Goal: Check status

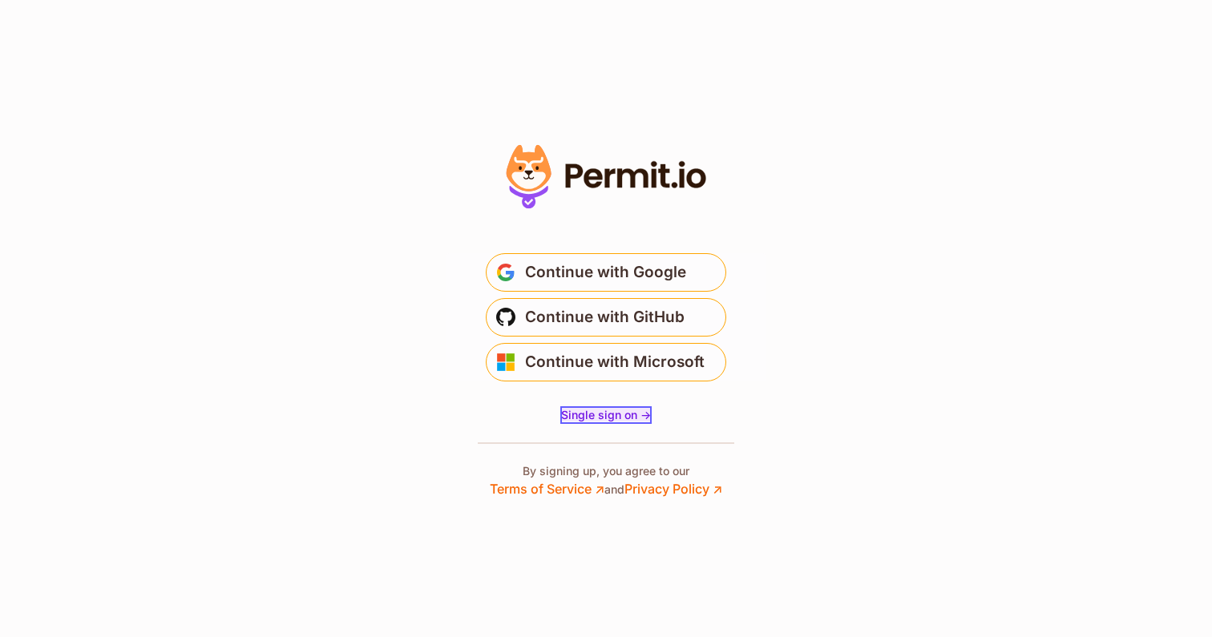
click at [615, 416] on span "Single sign on ->" at bounding box center [606, 415] width 90 height 14
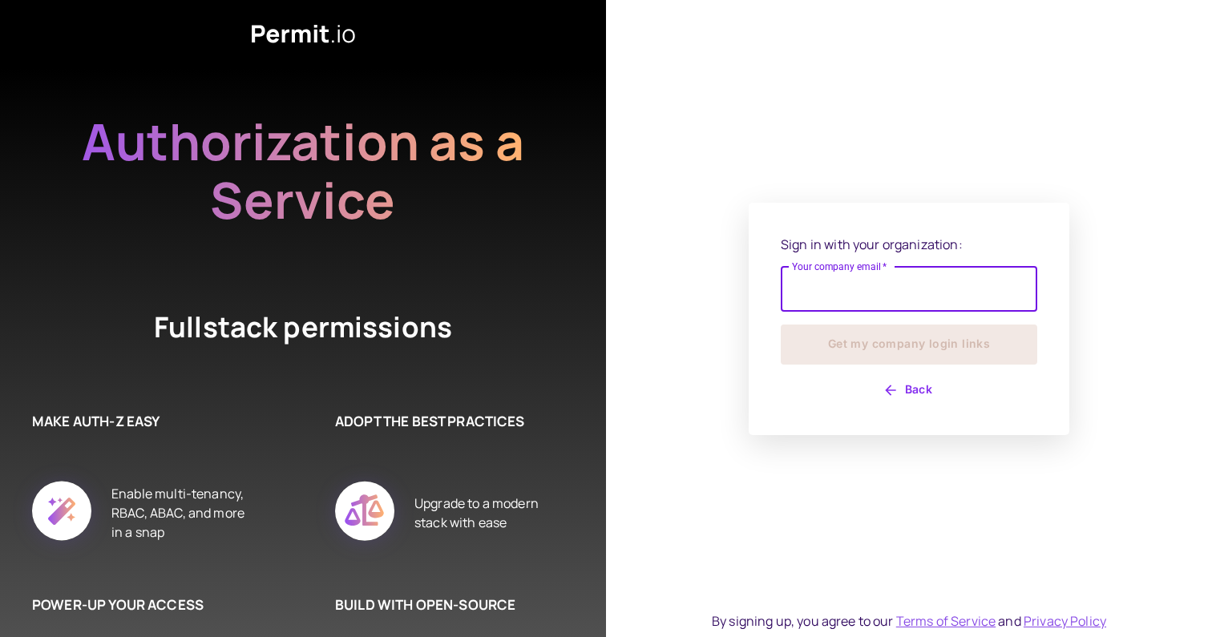
click at [830, 295] on input "Your company email   *" at bounding box center [909, 289] width 257 height 45
type input "**********"
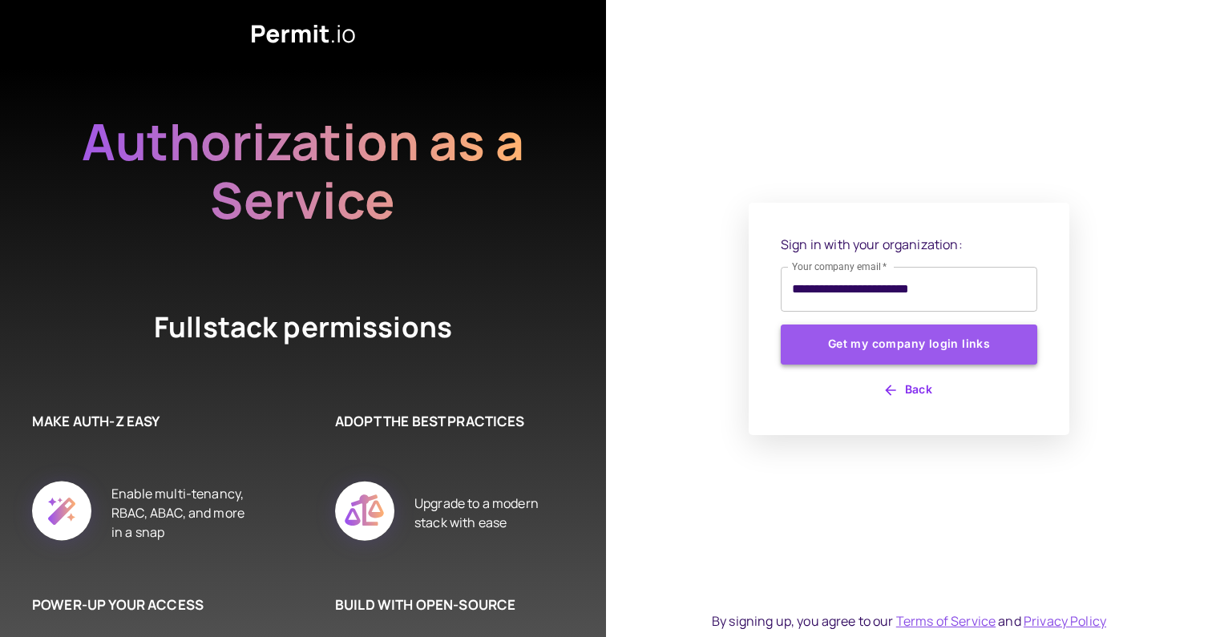
click at [869, 341] on button "Get my company login links" at bounding box center [909, 345] width 257 height 40
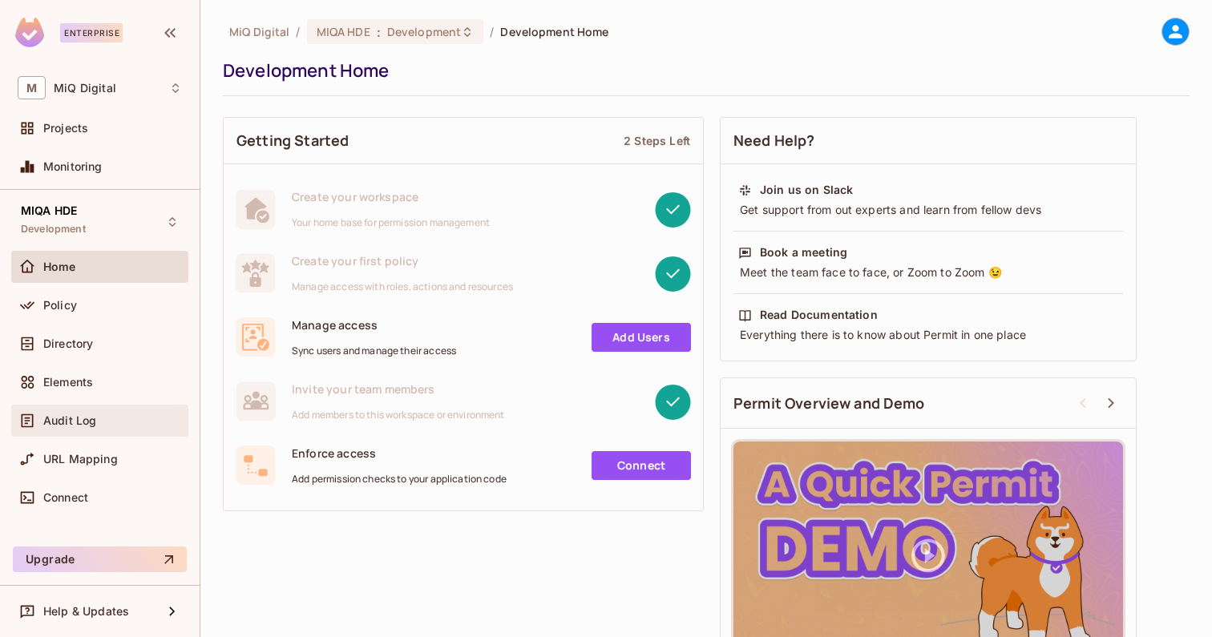
click at [69, 416] on span "Audit Log" at bounding box center [69, 420] width 53 height 13
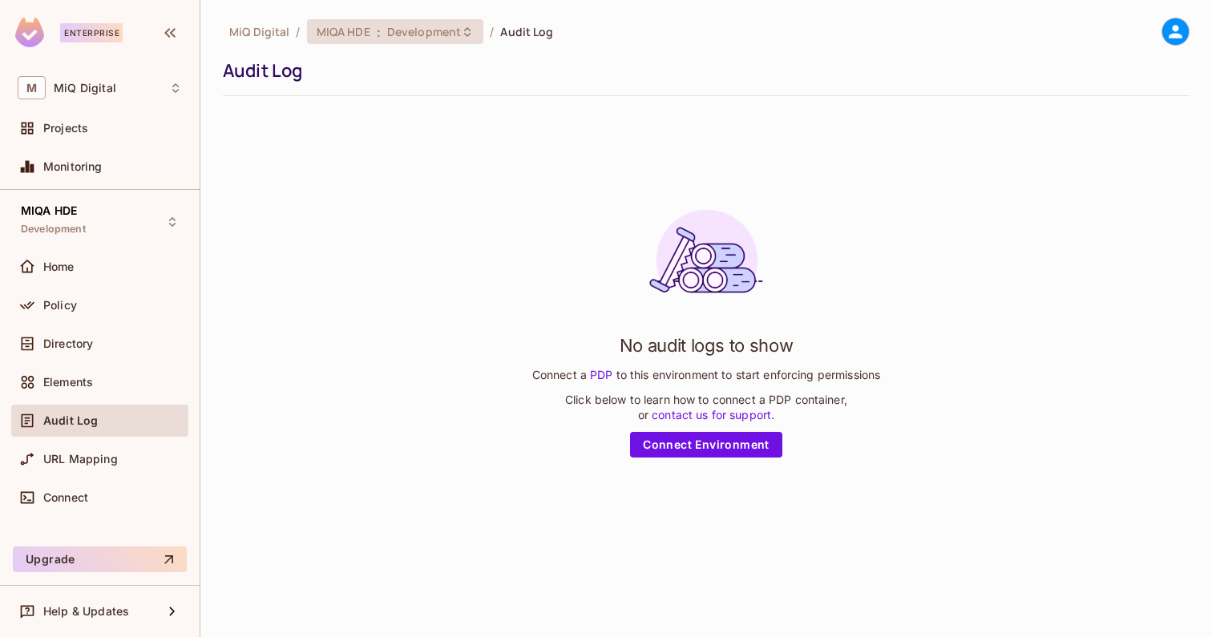
click at [364, 25] on span "MIQA HDE" at bounding box center [344, 31] width 54 height 15
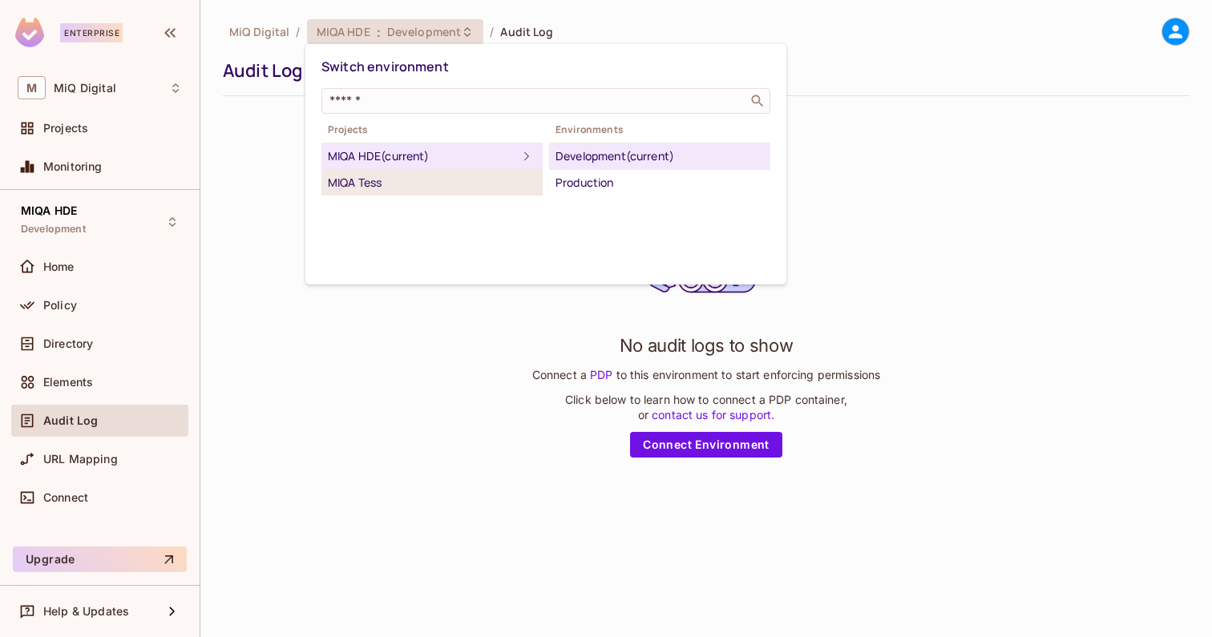
click at [374, 176] on div "MIQA Tess" at bounding box center [432, 182] width 208 height 19
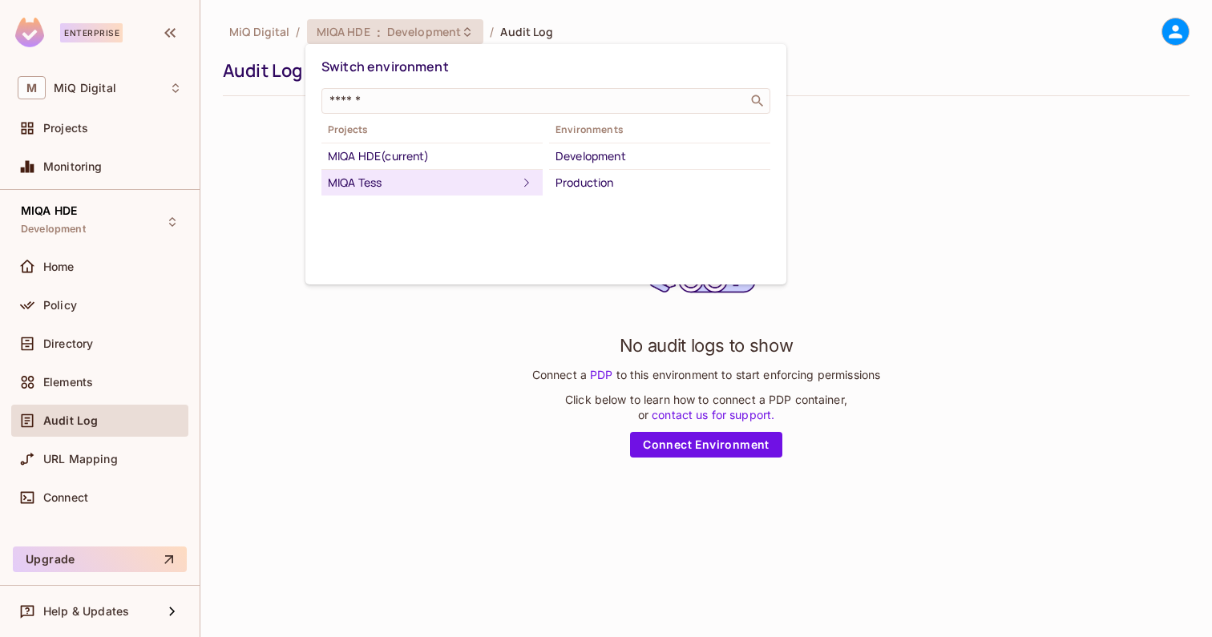
drag, startPoint x: 596, startPoint y: 184, endPoint x: 596, endPoint y: 176, distance: 8.8
click at [596, 184] on div "Production" at bounding box center [660, 182] width 208 height 19
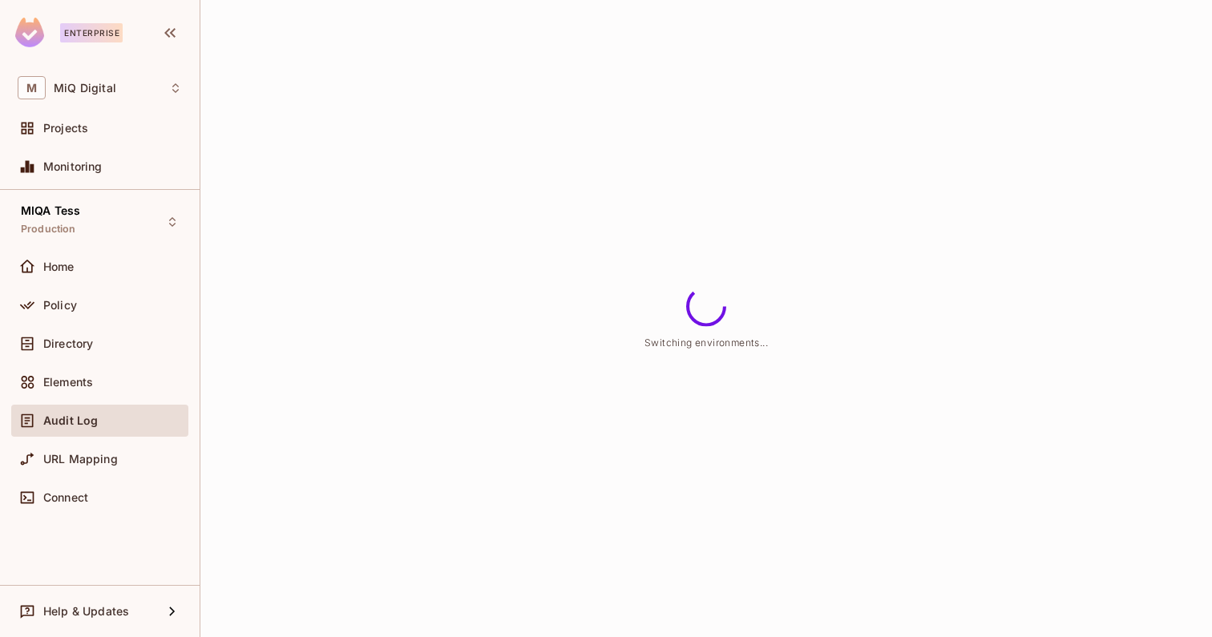
click at [596, 173] on div "Switching environments..." at bounding box center [706, 318] width 1012 height 637
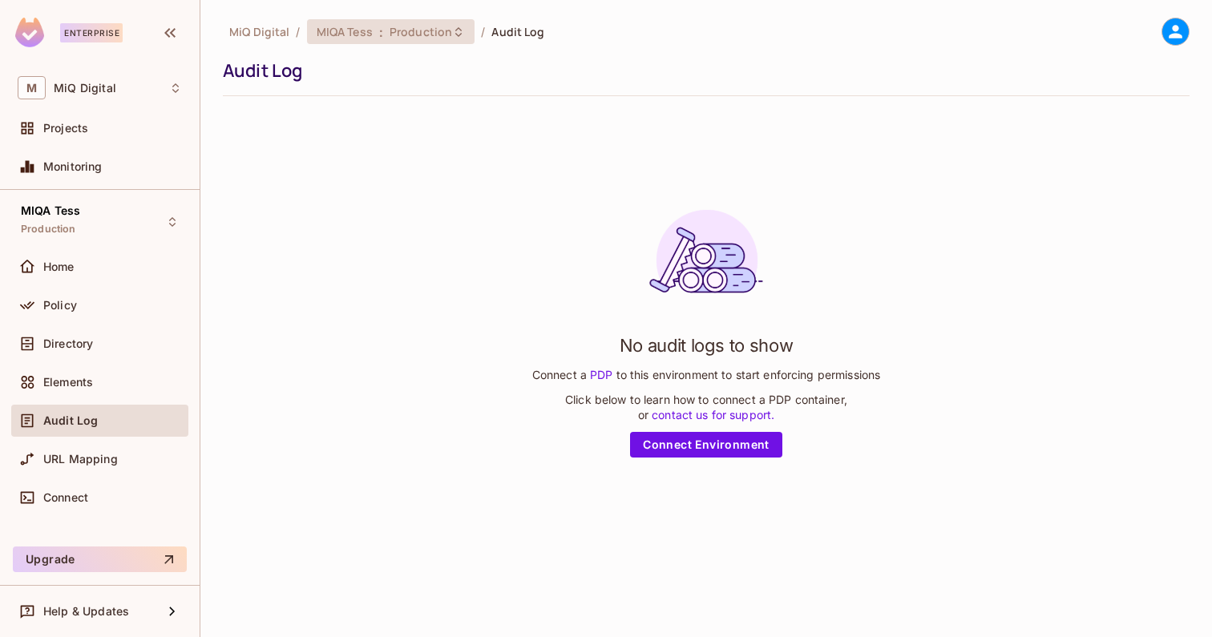
click at [394, 39] on div "MIQA Tess : Production" at bounding box center [391, 31] width 168 height 25
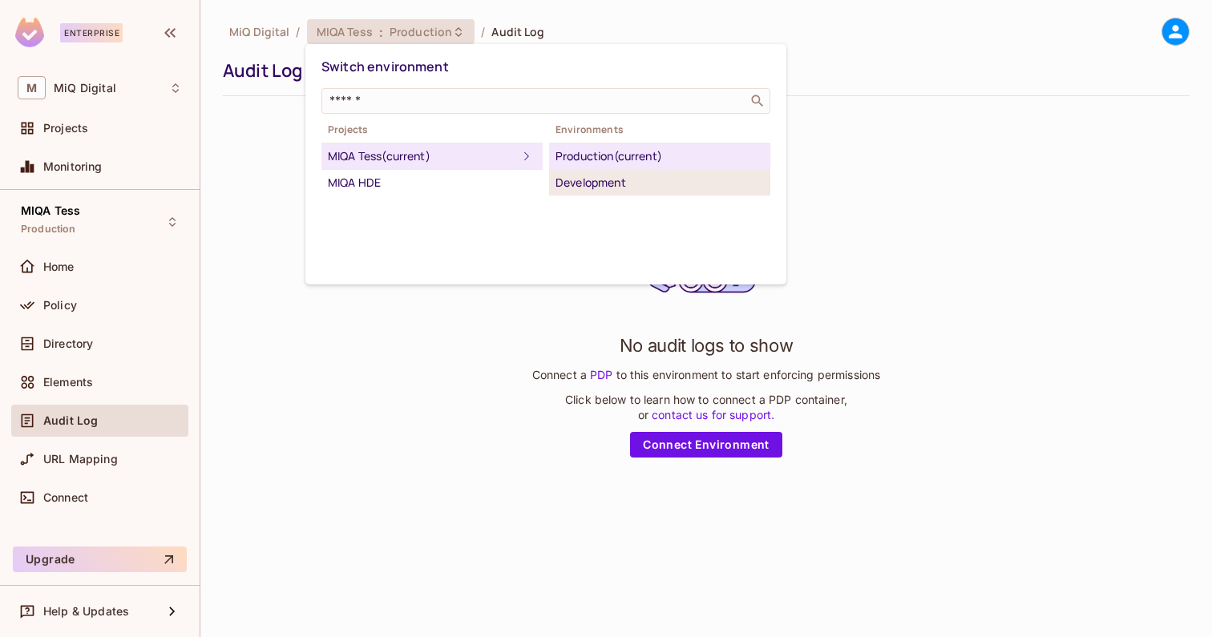
click at [612, 176] on div "Development" at bounding box center [660, 182] width 208 height 19
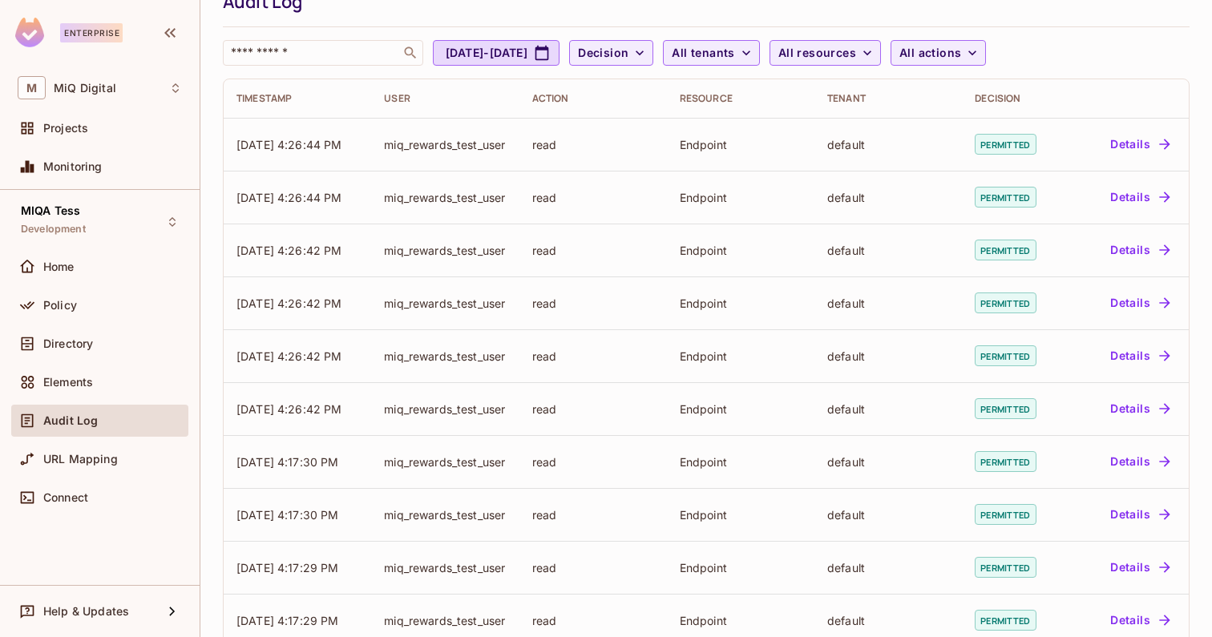
scroll to position [419, 0]
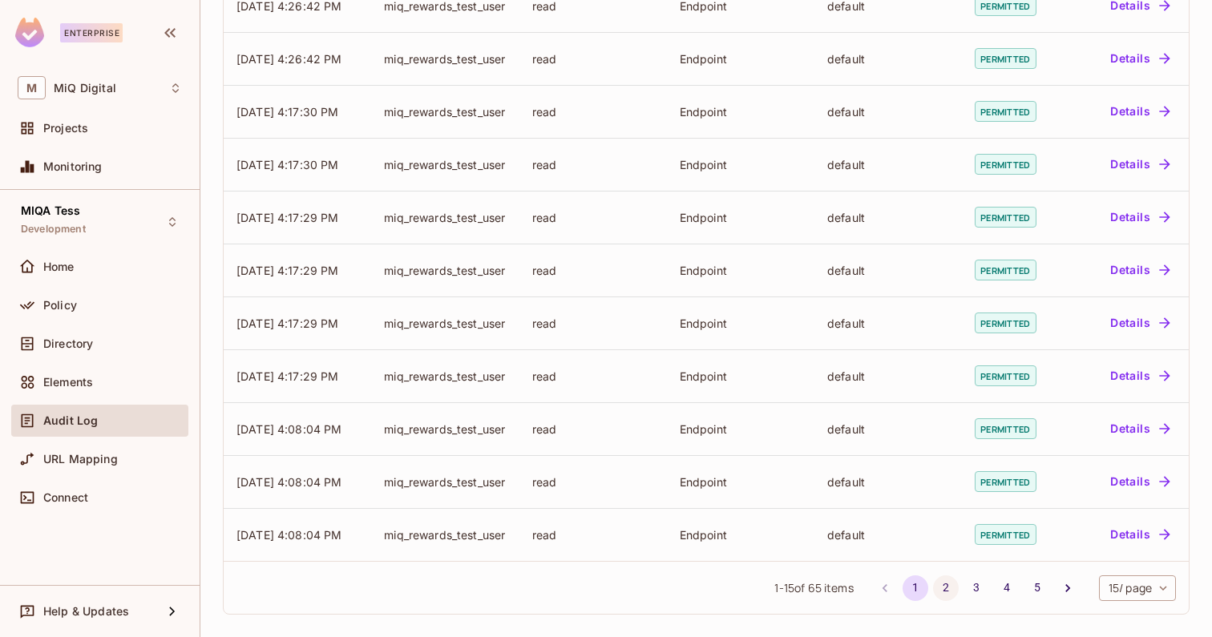
click at [942, 589] on button "2" at bounding box center [946, 589] width 26 height 26
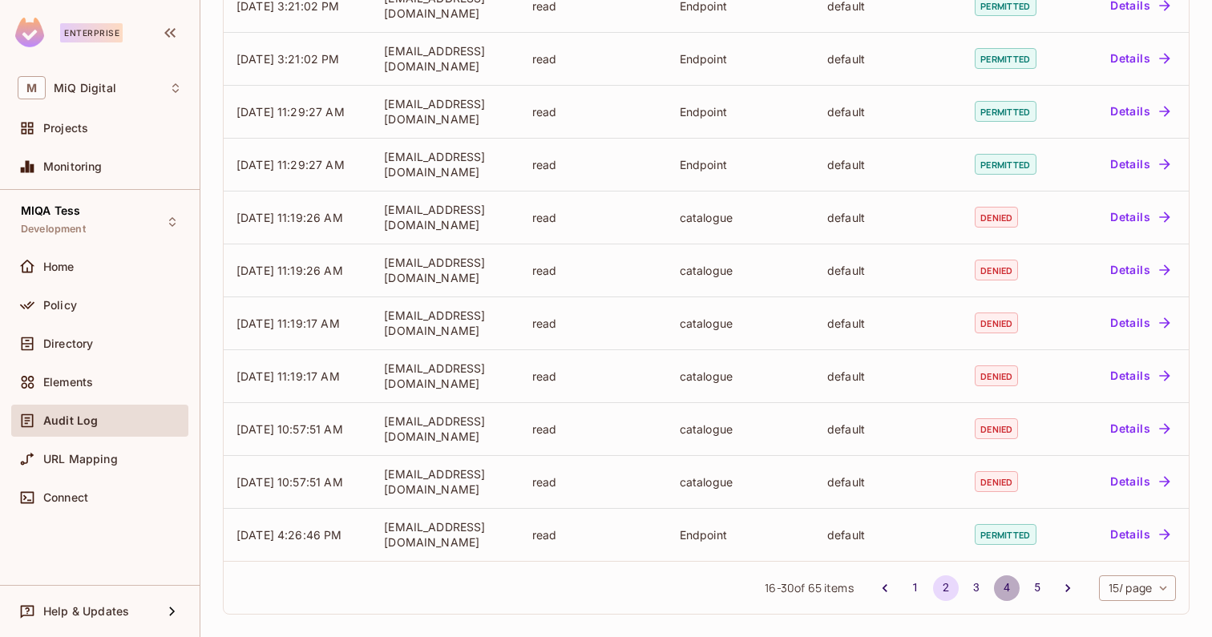
click at [1005, 581] on button "4" at bounding box center [1007, 589] width 26 height 26
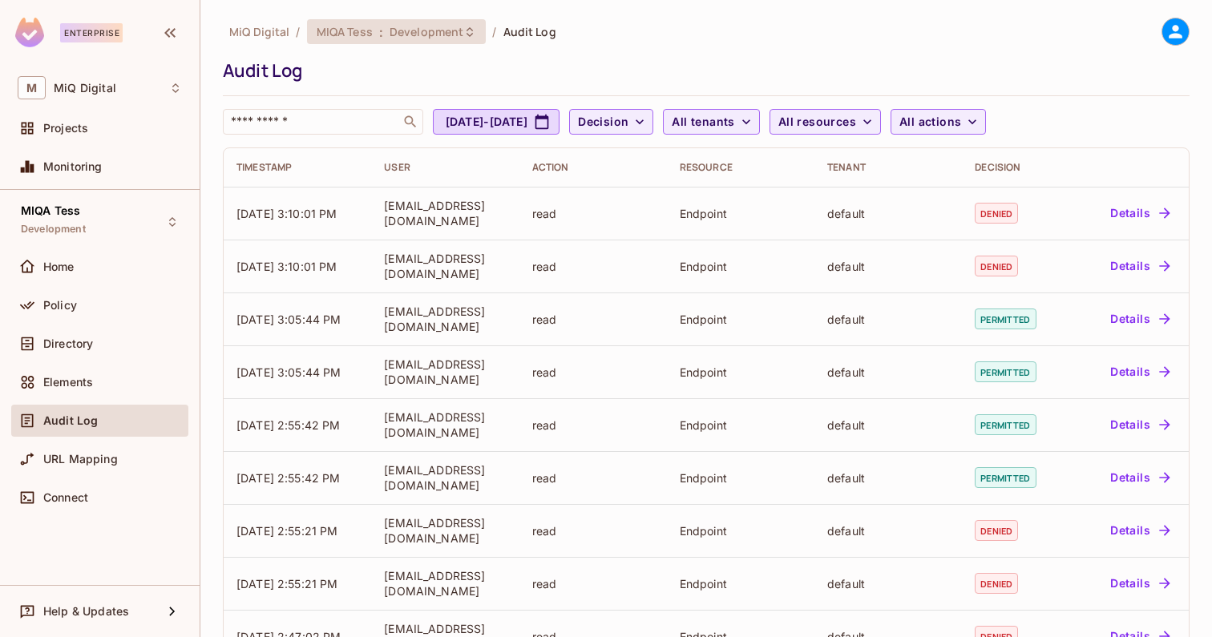
click at [426, 27] on span "Development" at bounding box center [427, 31] width 74 height 15
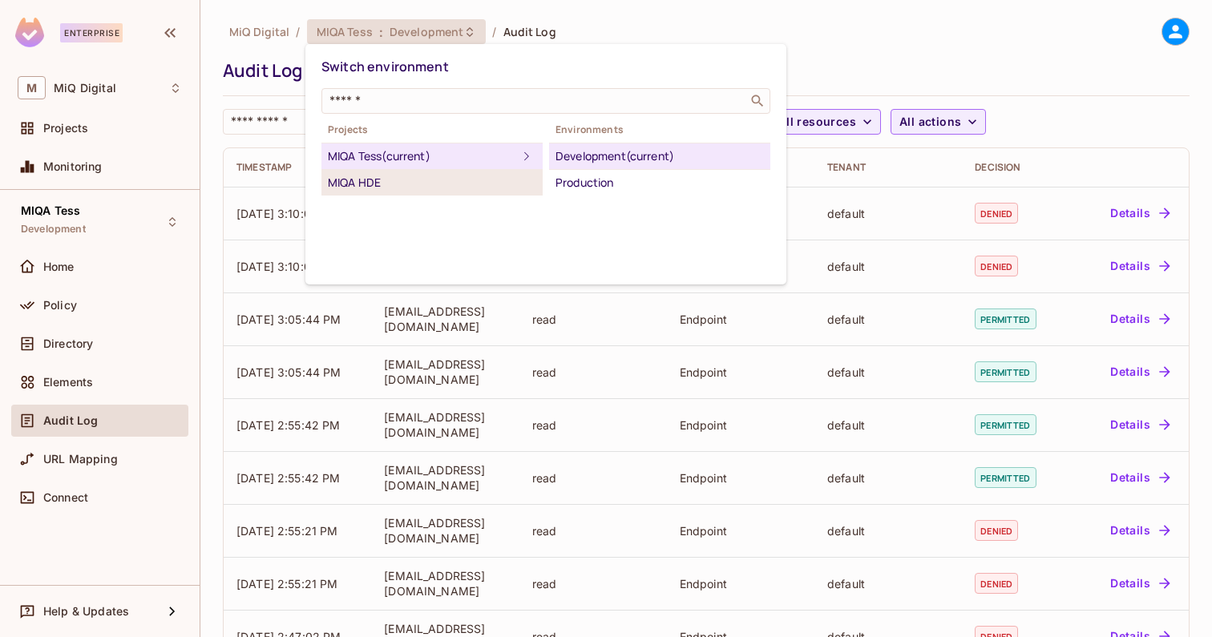
click at [383, 178] on div "MIQA HDE" at bounding box center [432, 182] width 208 height 19
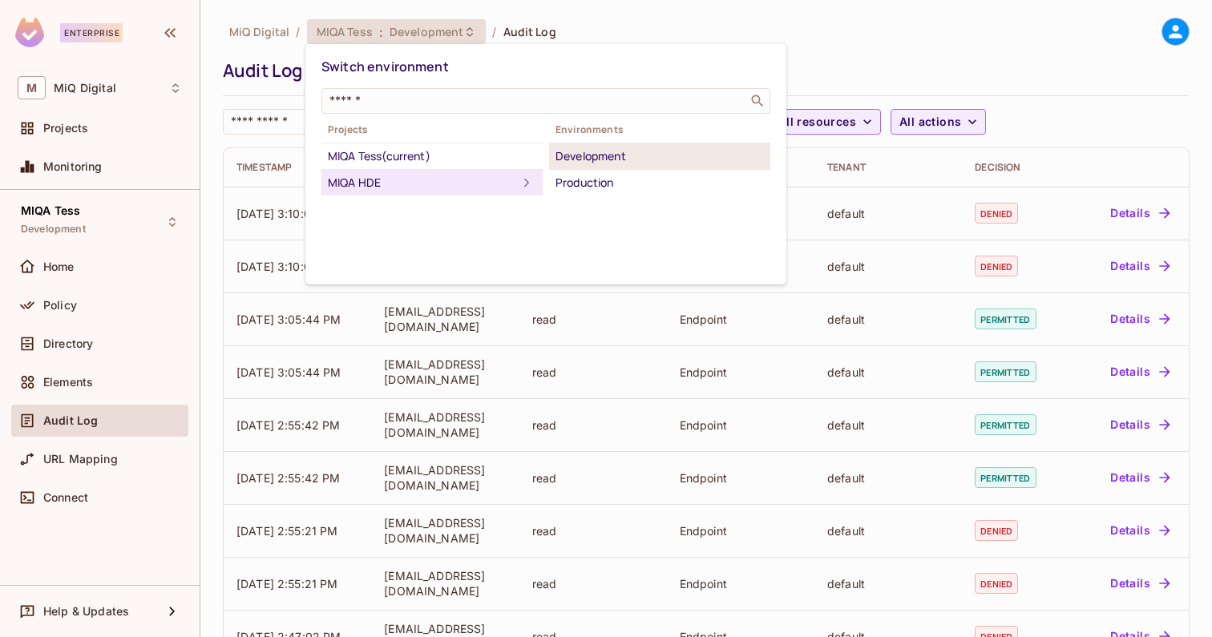
click at [568, 156] on div "Development" at bounding box center [660, 156] width 208 height 19
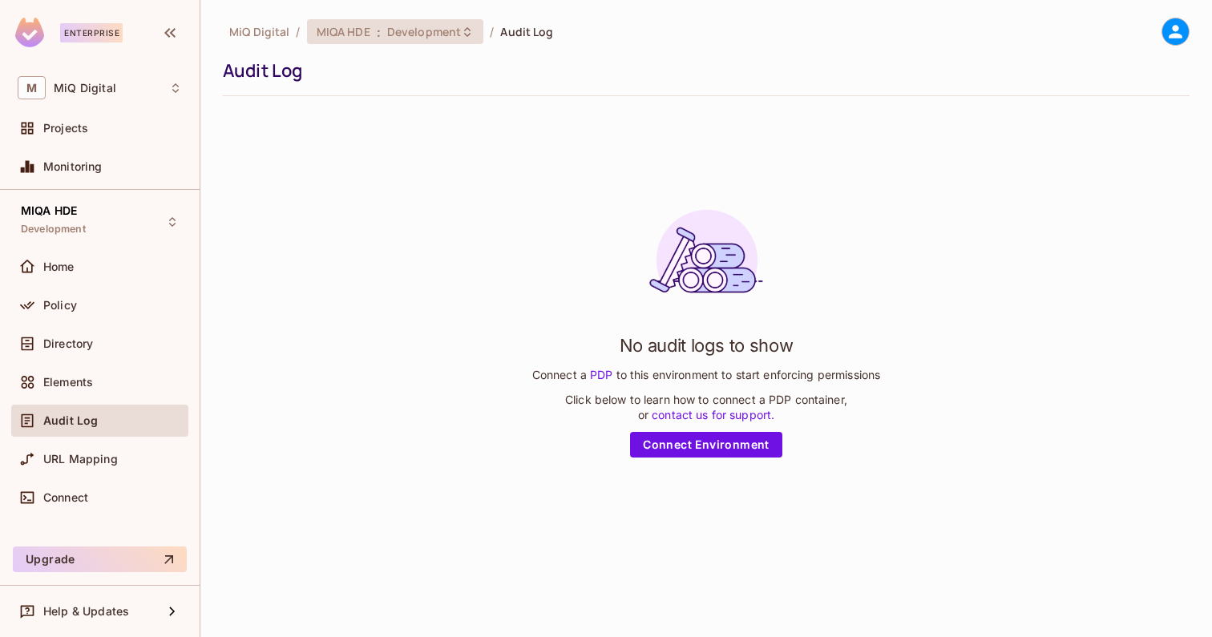
click at [438, 27] on span "Development" at bounding box center [424, 31] width 74 height 15
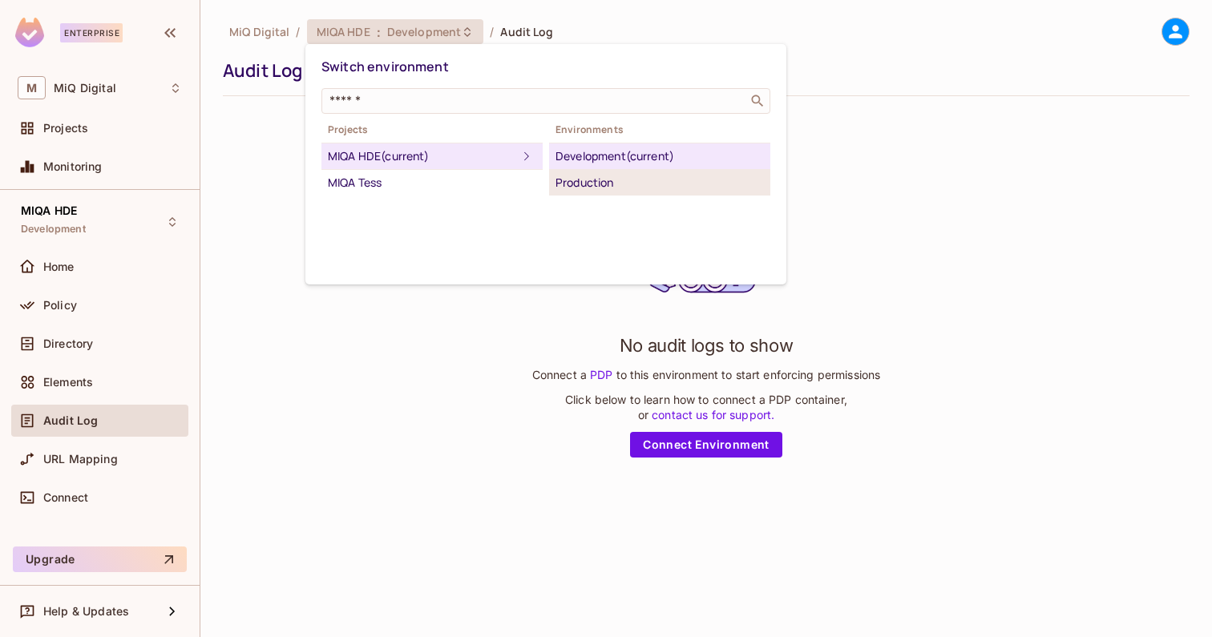
click at [576, 187] on div "Production" at bounding box center [660, 182] width 208 height 19
